Goal: Register for event/course

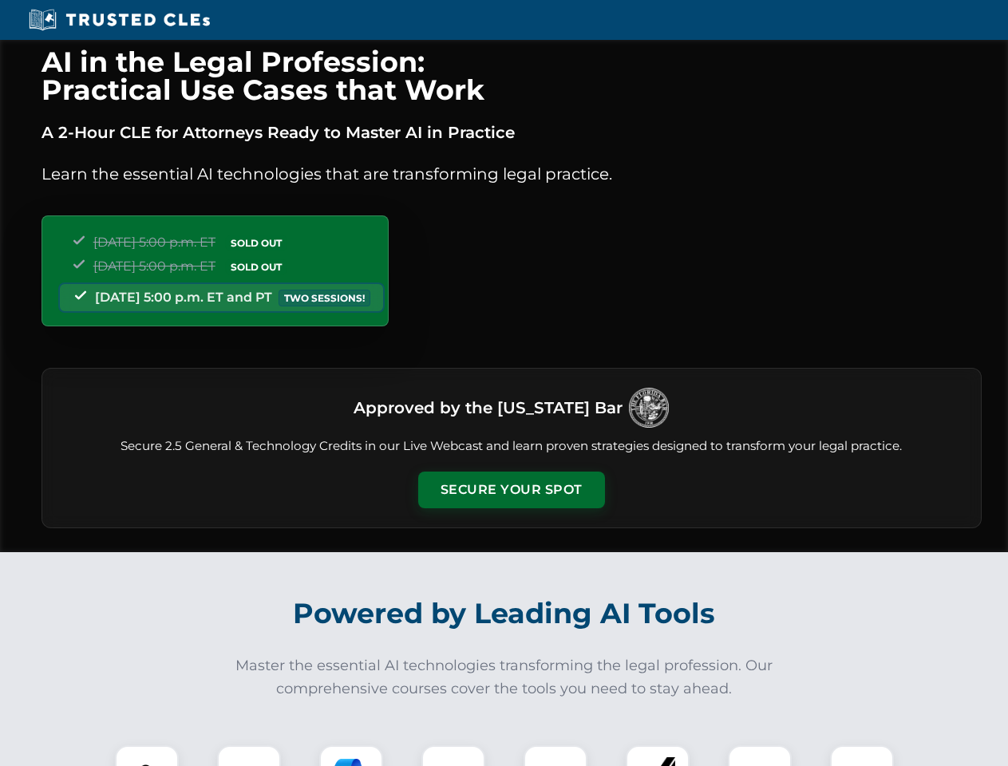
click at [511, 490] on button "Secure Your Spot" at bounding box center [511, 490] width 187 height 37
click at [147, 756] on img at bounding box center [147, 777] width 46 height 46
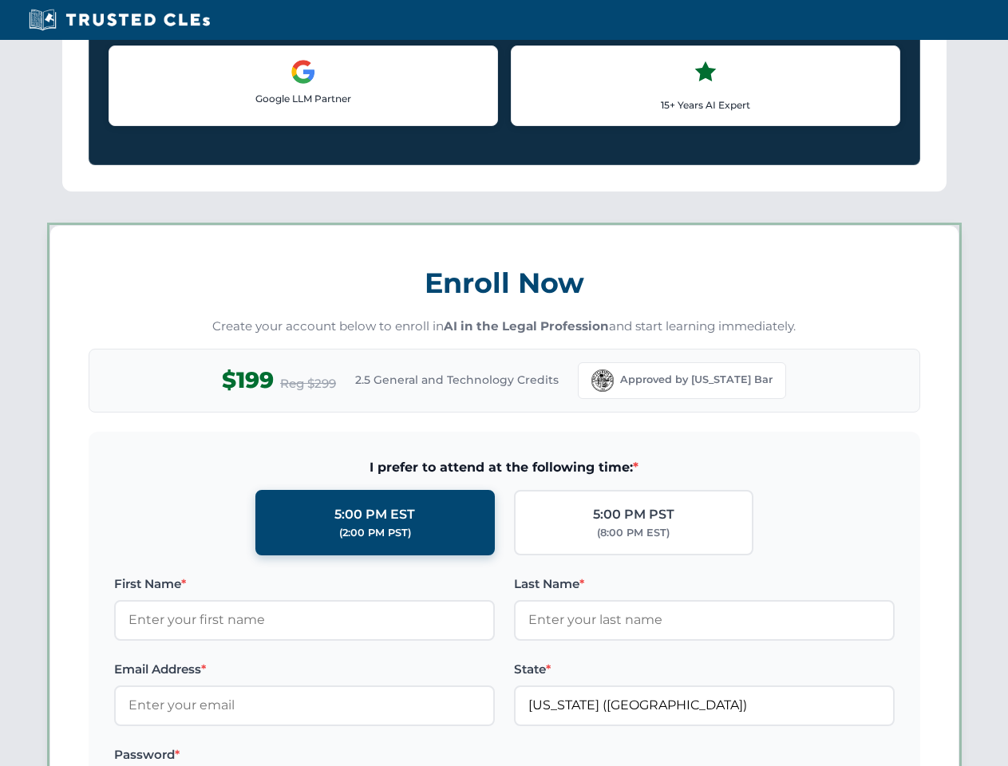
click at [351, 756] on label "Password *" at bounding box center [304, 754] width 381 height 19
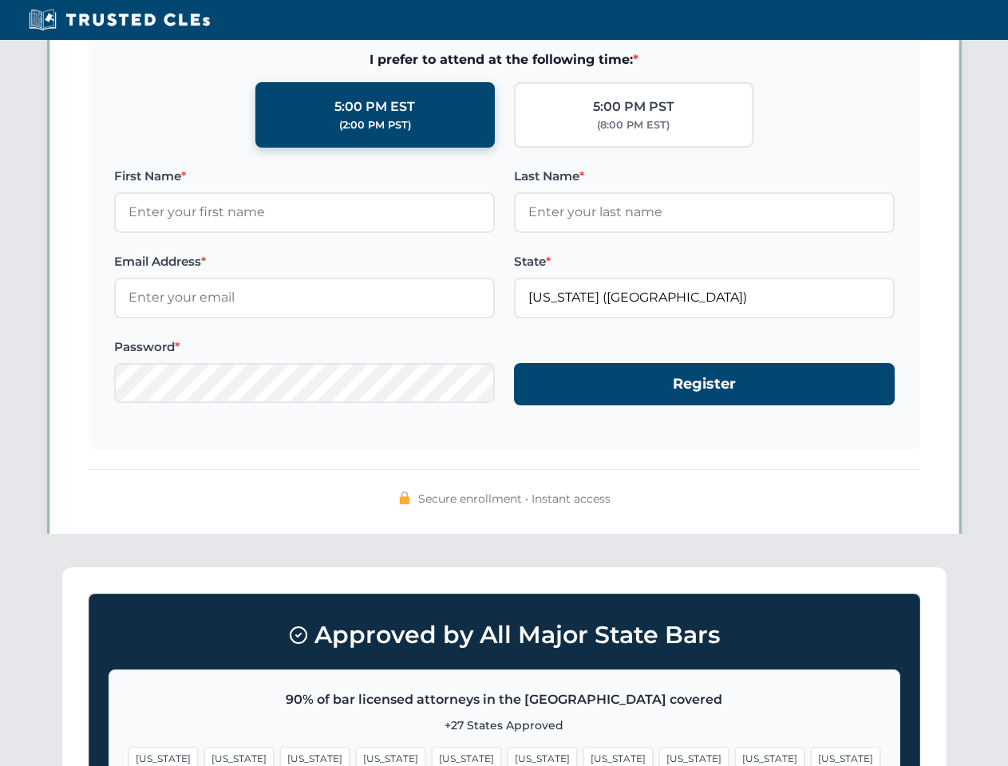
click at [735, 756] on span "[US_STATE]" at bounding box center [769, 758] width 69 height 23
